Goal: Transaction & Acquisition: Download file/media

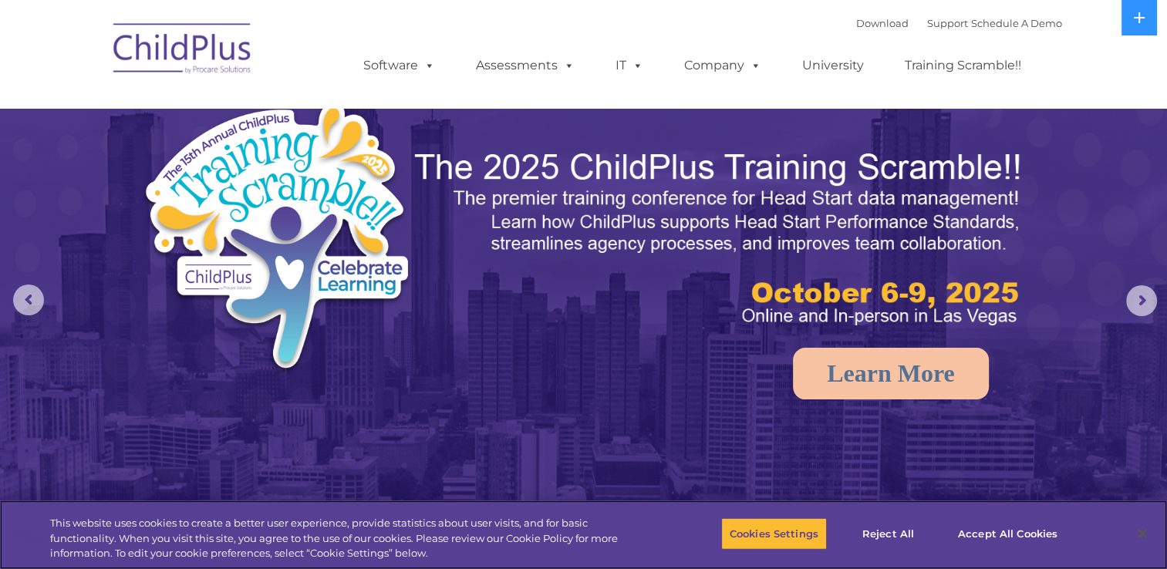
select select "MEDIUM"
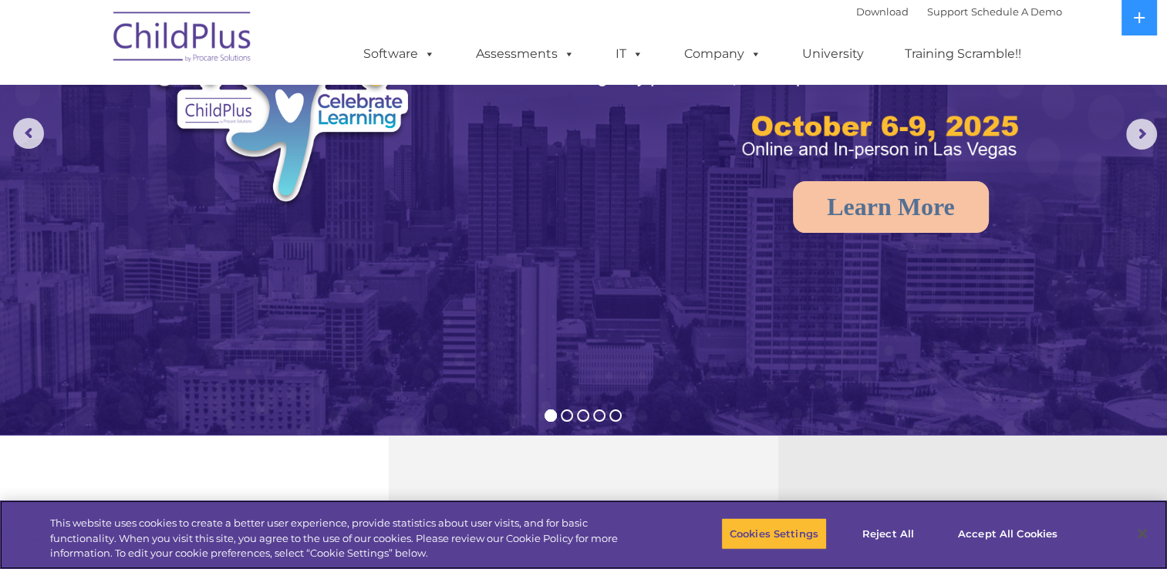
scroll to position [169, 0]
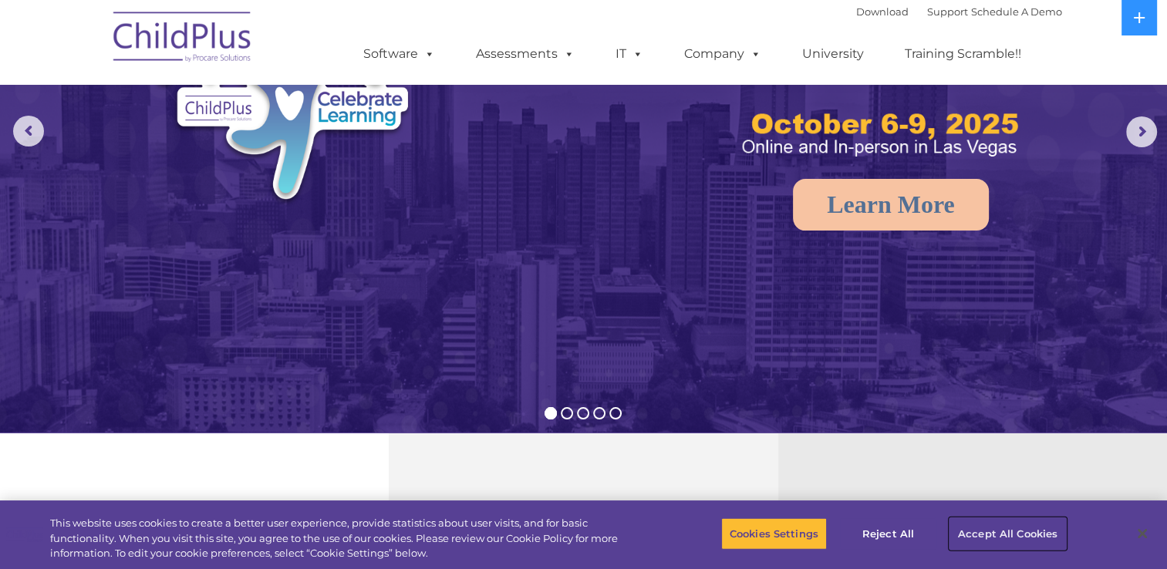
click at [965, 536] on button "Accept All Cookies" at bounding box center [1007, 533] width 116 height 32
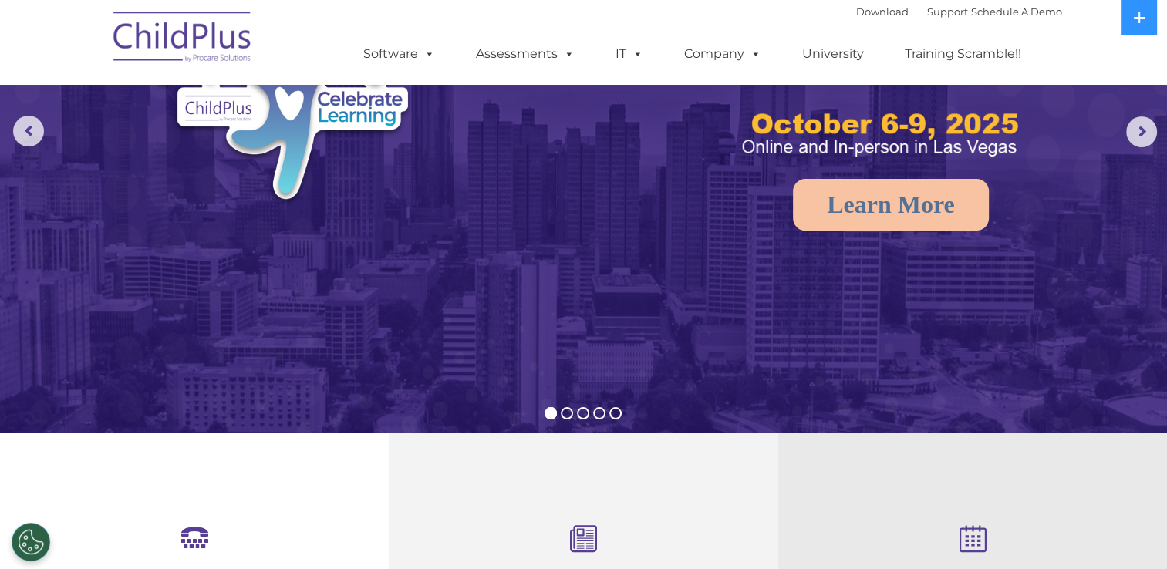
scroll to position [0, 0]
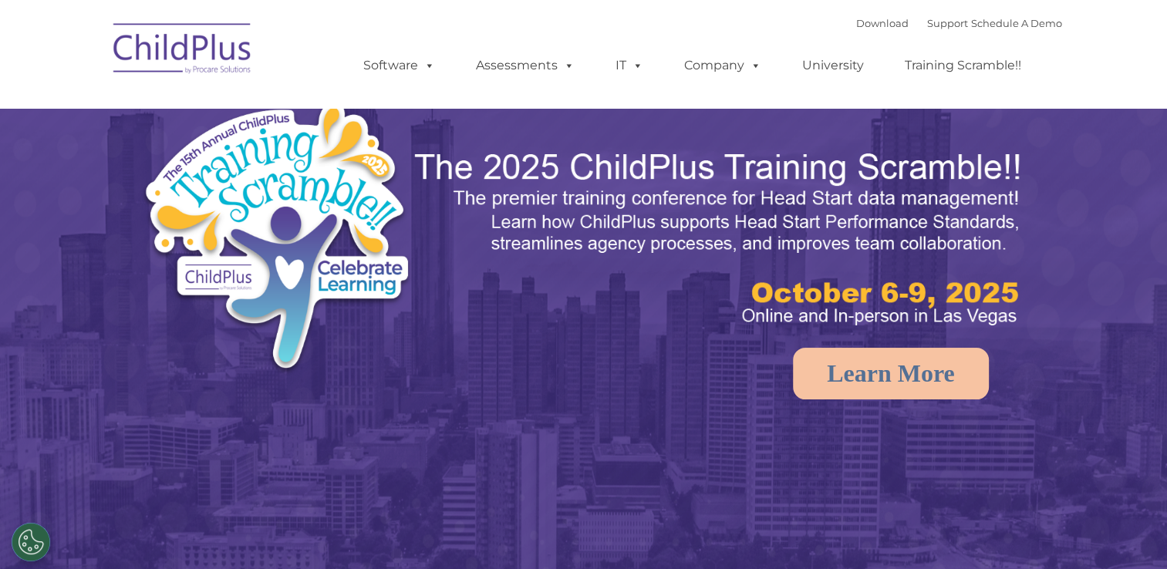
select select "MEDIUM"
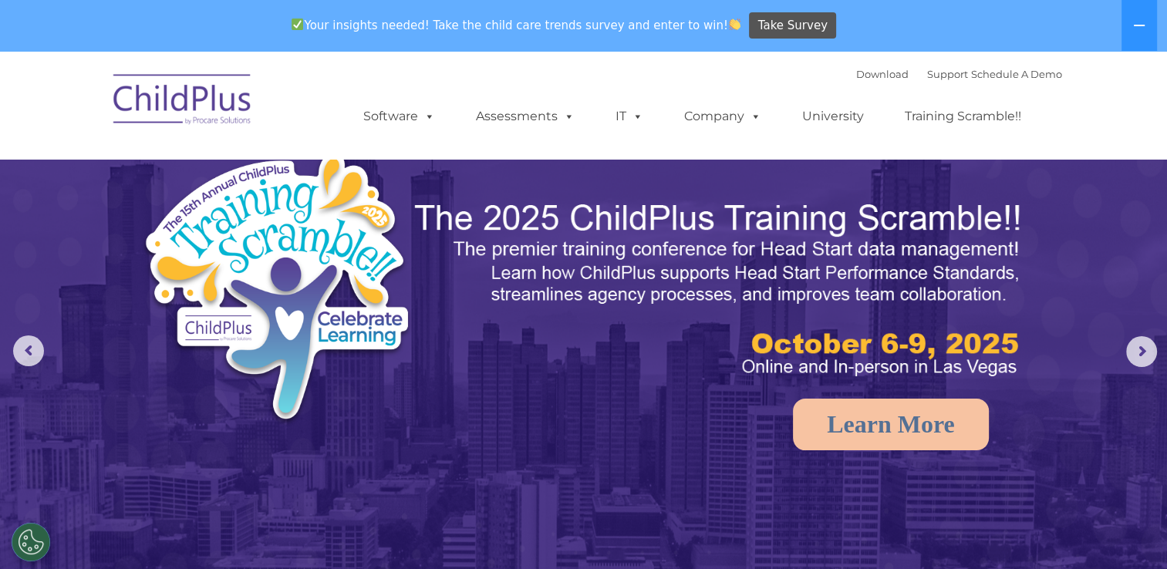
click at [392, 58] on nav "Download Support | Schedule A Demo  MENU MENU Software ChildPlus: The original…" at bounding box center [583, 105] width 1167 height 108
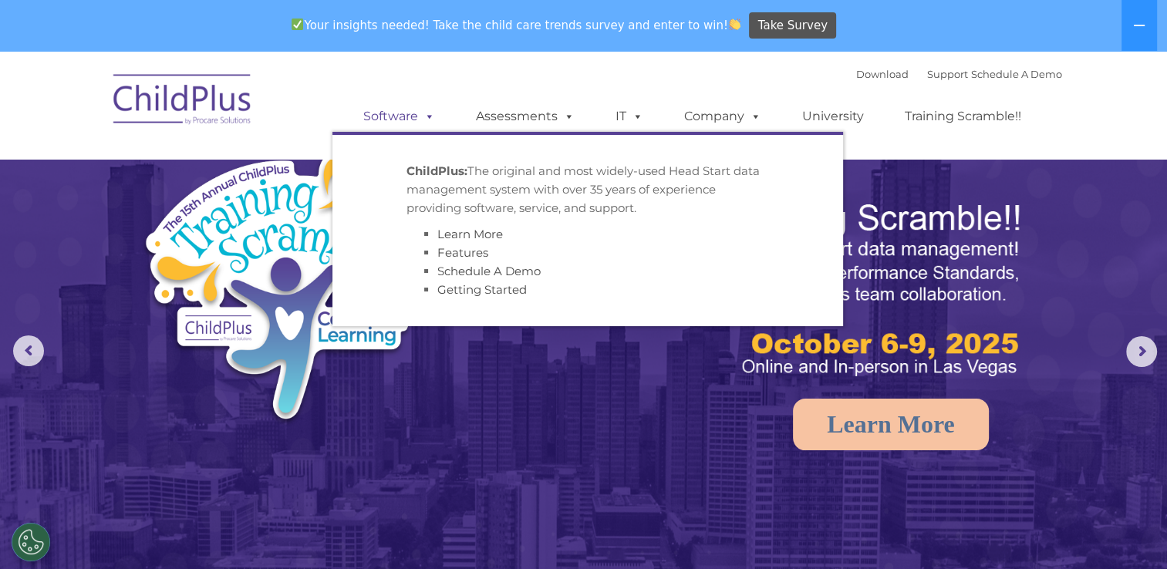
click at [407, 113] on link "Software" at bounding box center [399, 116] width 103 height 31
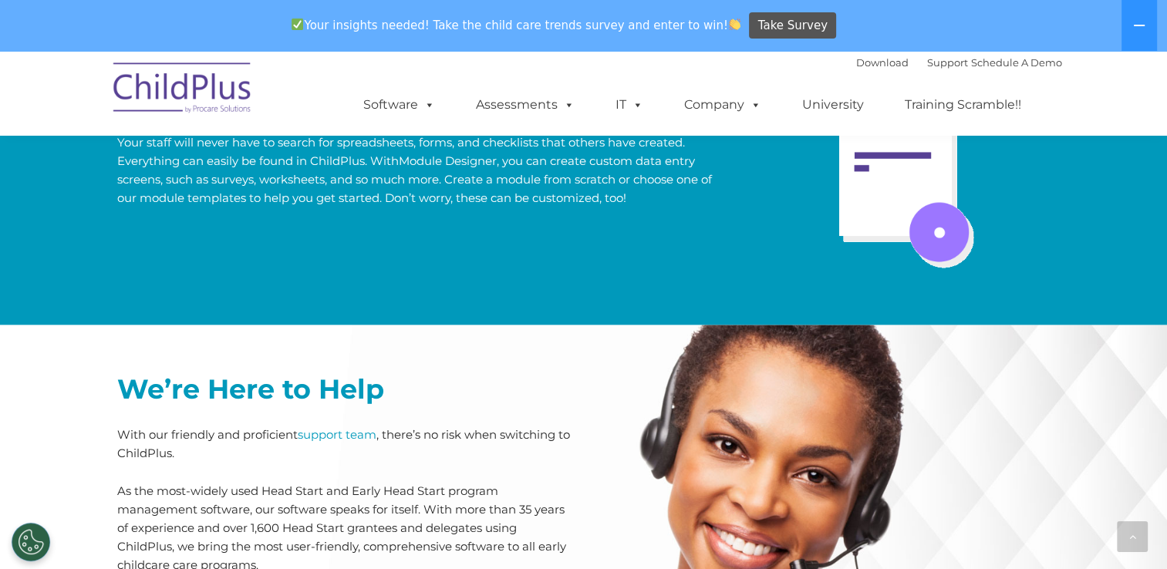
scroll to position [3232, 0]
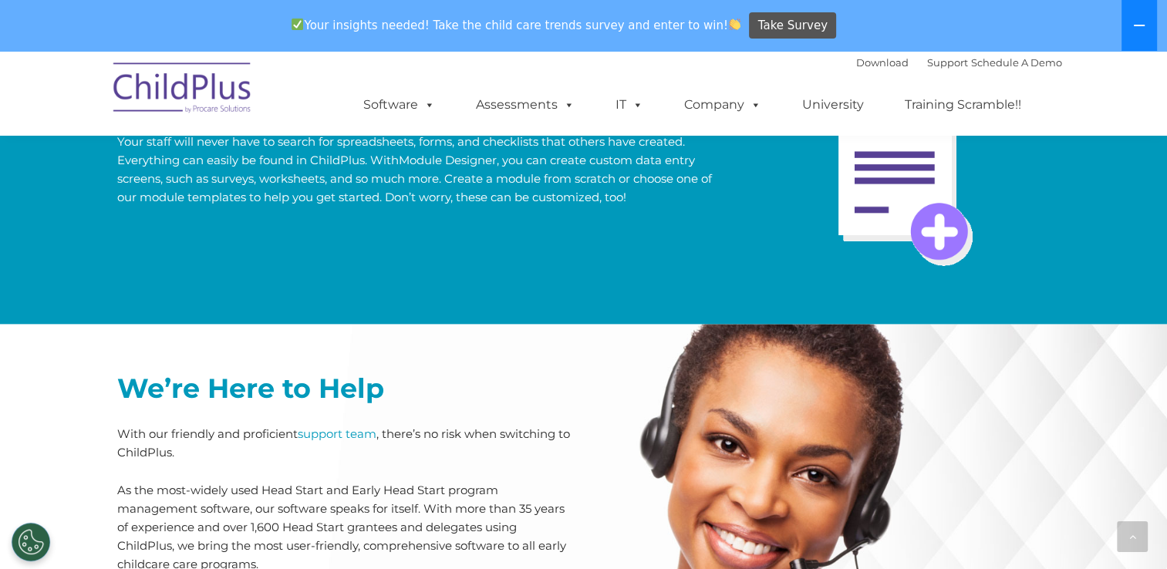
click at [1135, 32] on button at bounding box center [1138, 25] width 35 height 51
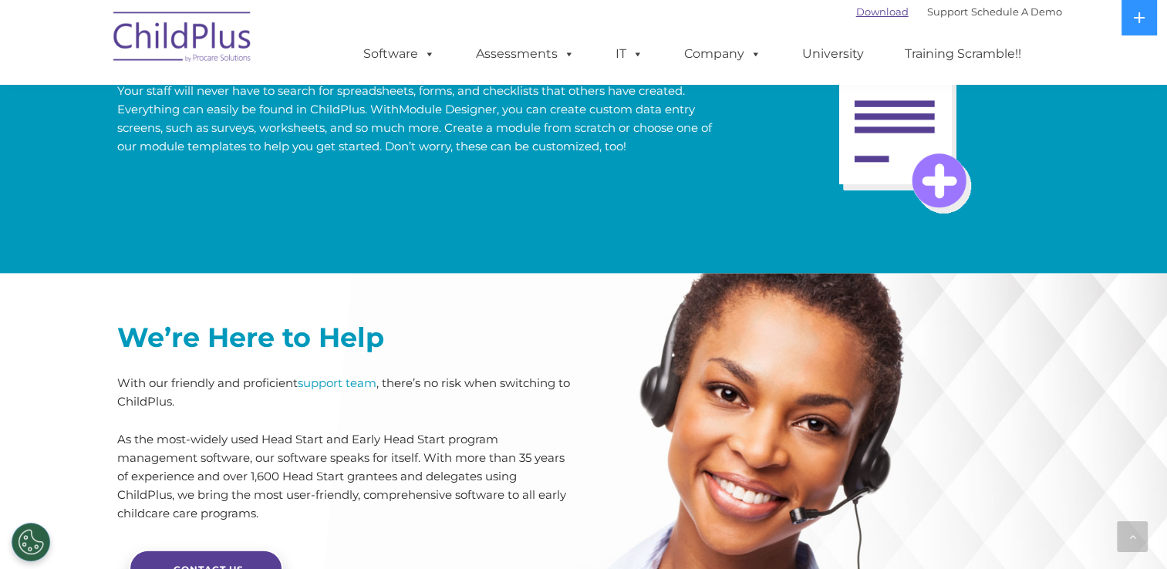
click at [871, 15] on link "Download" at bounding box center [882, 11] width 52 height 12
